Goal: Check status

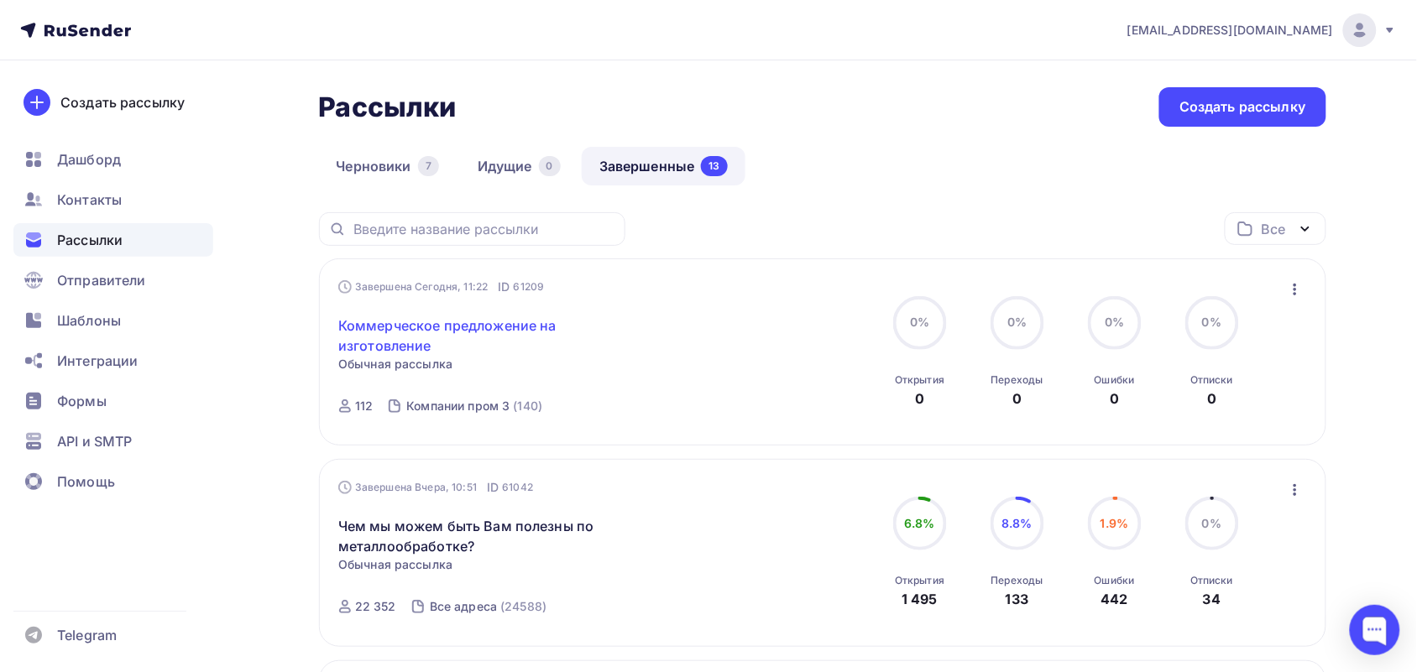
click at [395, 324] on link "Коммерческое предложение на изготовление" at bounding box center [482, 336] width 288 height 40
